Goal: Task Accomplishment & Management: Manage account settings

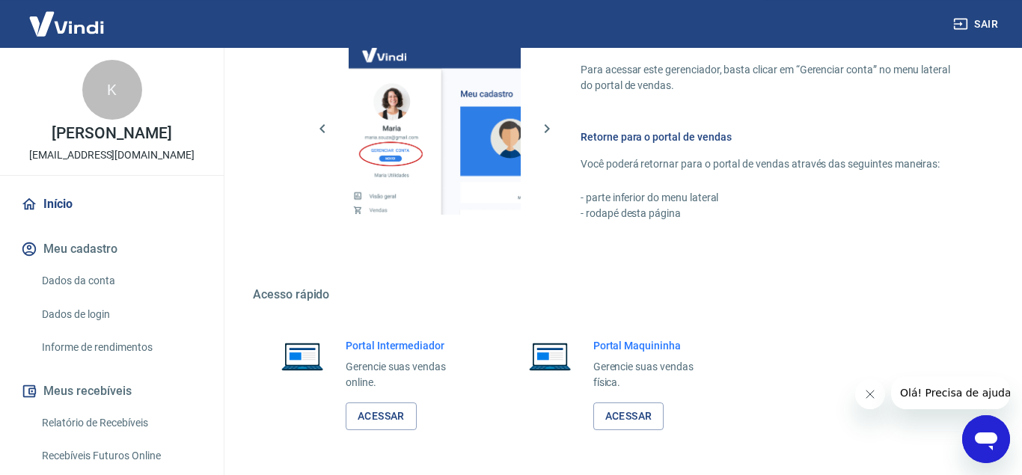
scroll to position [737, 0]
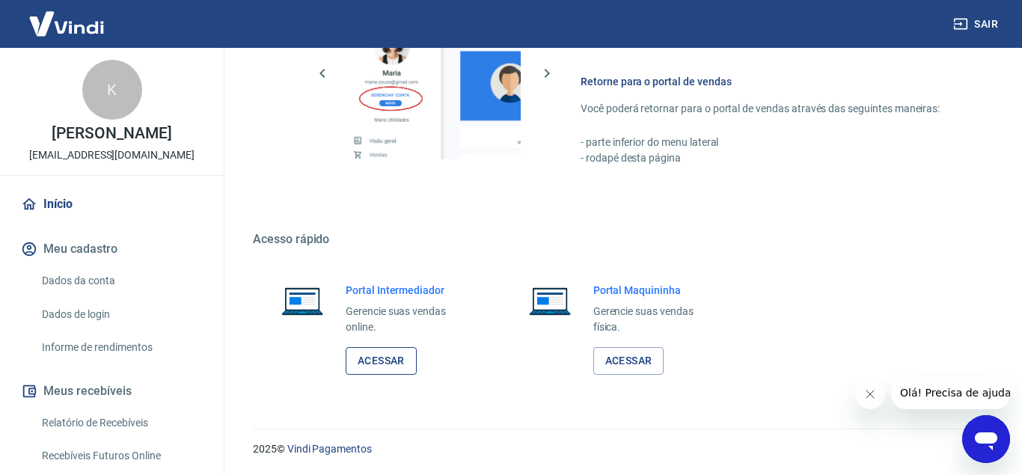
click at [387, 354] on link "Acessar" at bounding box center [381, 361] width 71 height 28
click at [396, 355] on link "Acessar" at bounding box center [381, 361] width 71 height 28
click at [367, 360] on link "Acessar" at bounding box center [381, 361] width 71 height 28
click at [984, 17] on button "Sair" at bounding box center [977, 24] width 54 height 28
